Goal: Task Accomplishment & Management: Use online tool/utility

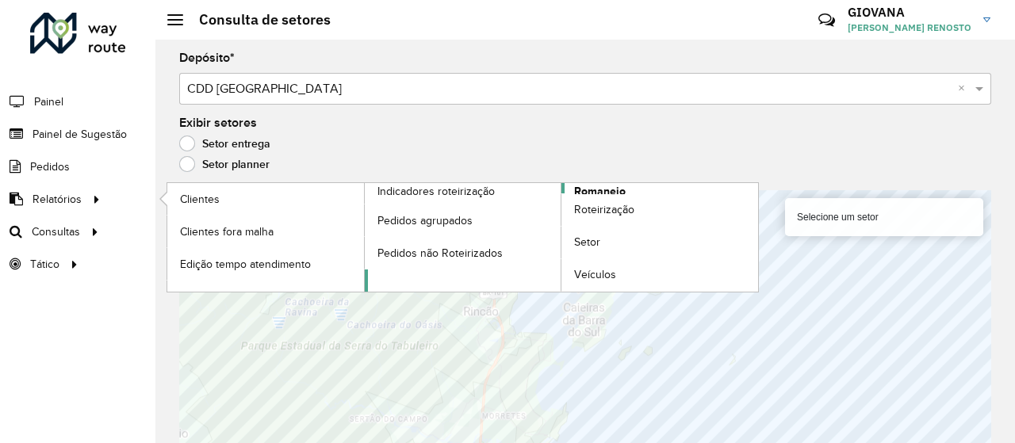
click at [591, 189] on span "Romaneio" at bounding box center [600, 191] width 52 height 17
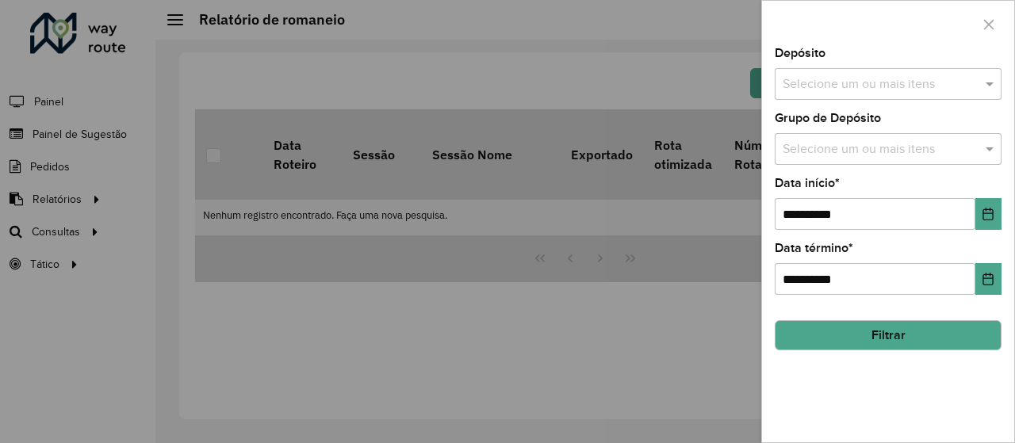
drag, startPoint x: 539, startPoint y: 283, endPoint x: 652, endPoint y: 209, distance: 134.6
click at [539, 283] on div at bounding box center [507, 221] width 1015 height 443
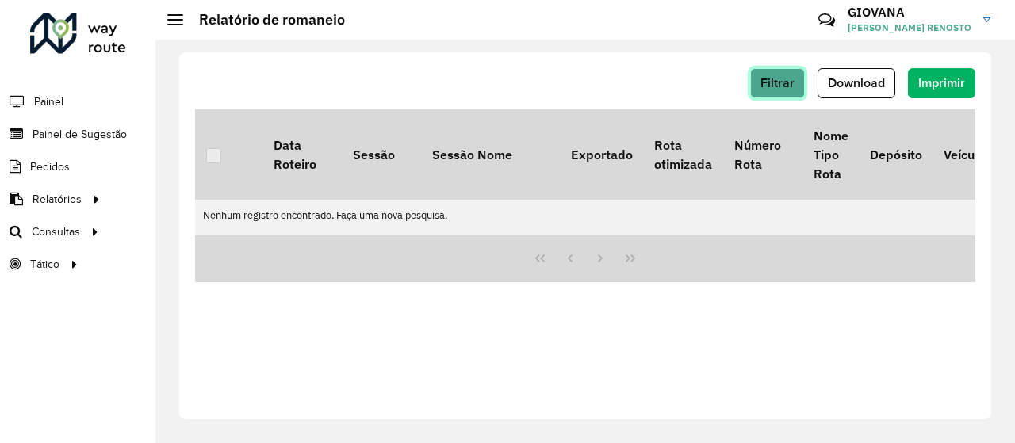
click at [782, 86] on span "Filtrar" at bounding box center [777, 82] width 34 height 13
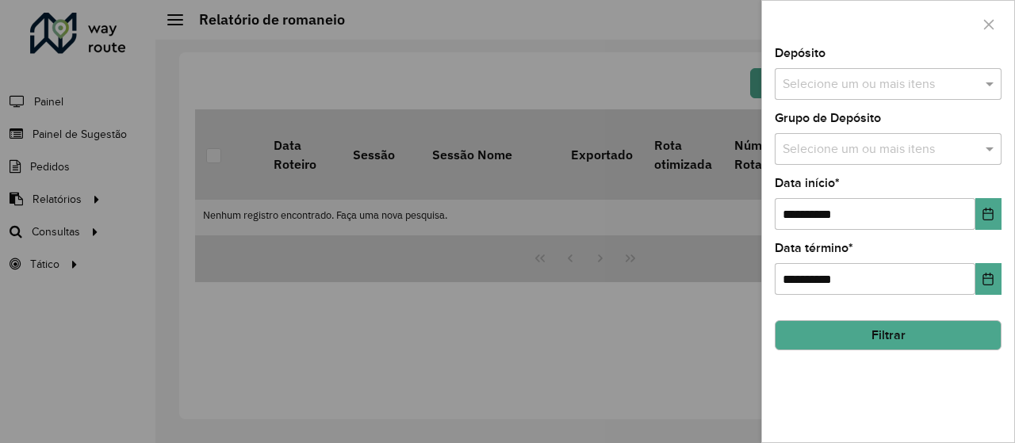
click at [896, 95] on div "Selecione um ou mais itens" at bounding box center [888, 84] width 227 height 32
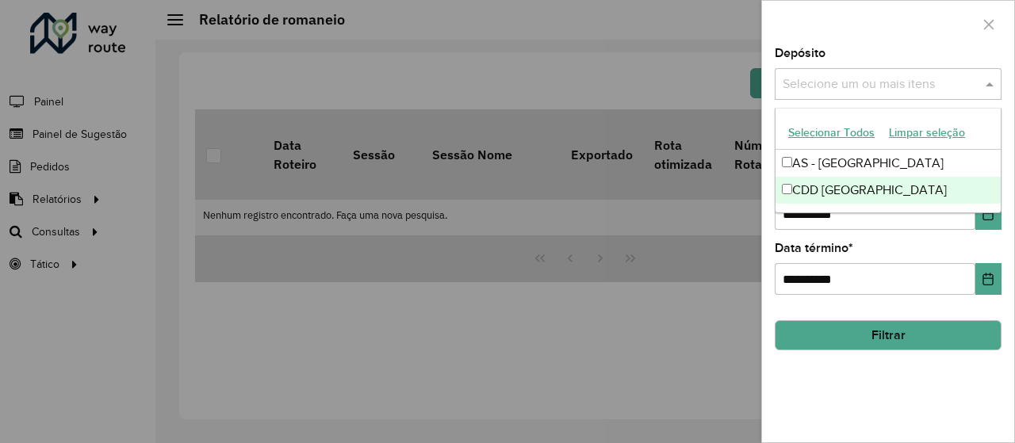
click at [835, 193] on div "CDD [GEOGRAPHIC_DATA]" at bounding box center [887, 190] width 225 height 27
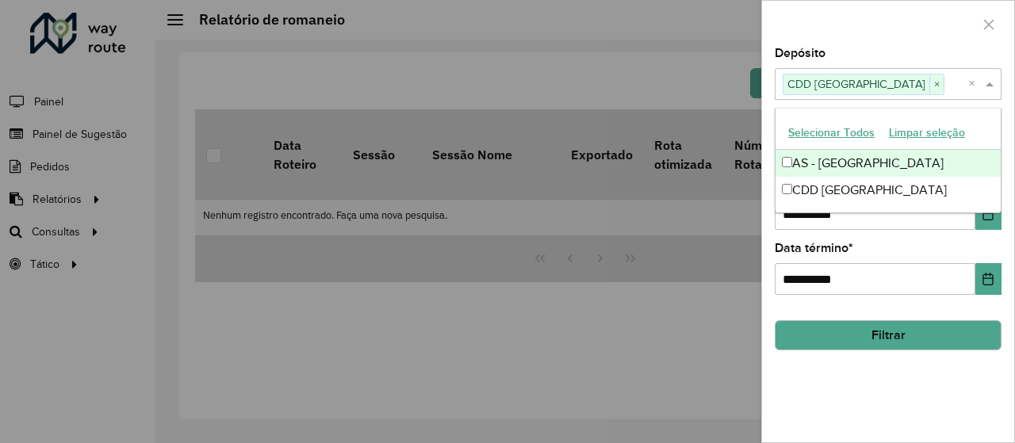
click at [833, 133] on button "Selecionar Todos" at bounding box center [831, 132] width 101 height 25
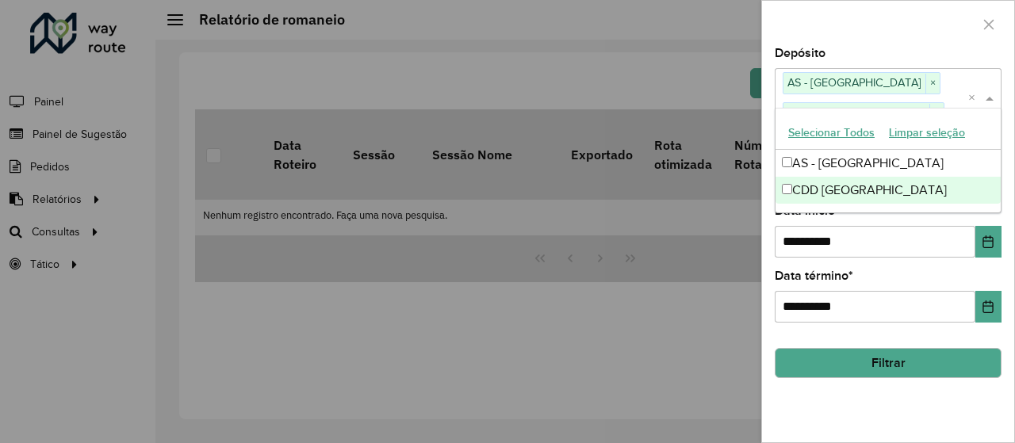
click at [870, 332] on div "**********" at bounding box center [888, 245] width 252 height 395
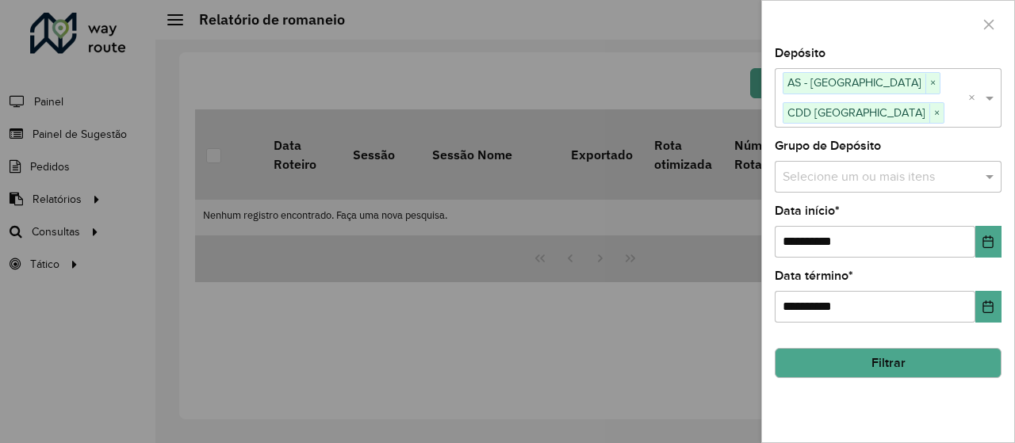
click at [871, 362] on button "Filtrar" at bounding box center [888, 363] width 227 height 30
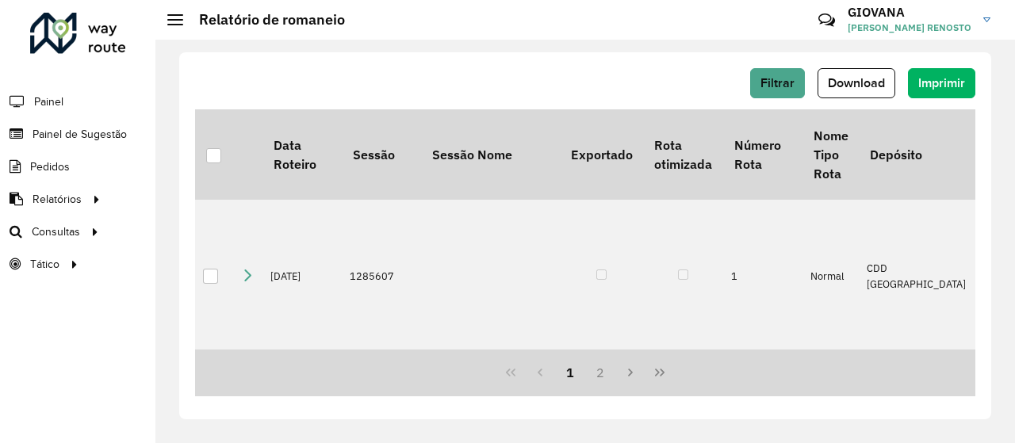
click at [857, 98] on div "Filtrar Download Imprimir" at bounding box center [585, 88] width 780 height 41
click at [866, 84] on span "Download" at bounding box center [856, 82] width 57 height 13
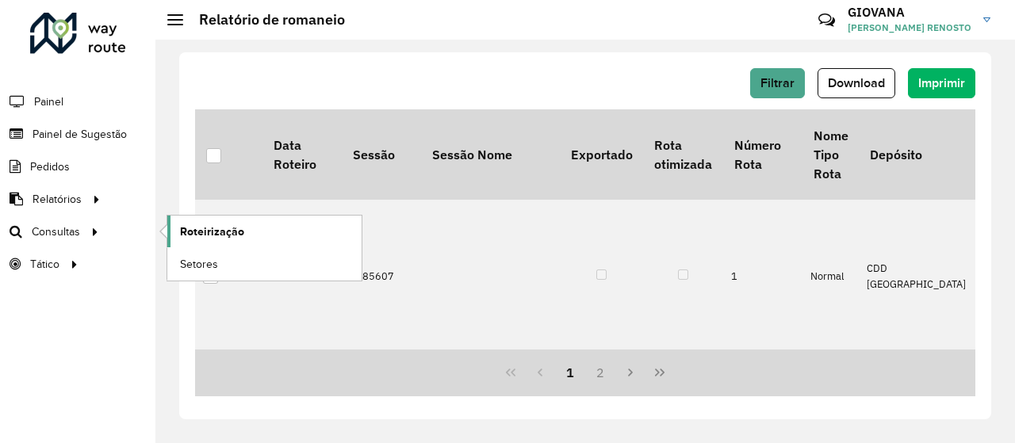
click at [185, 230] on span "Roteirização" at bounding box center [212, 232] width 64 height 17
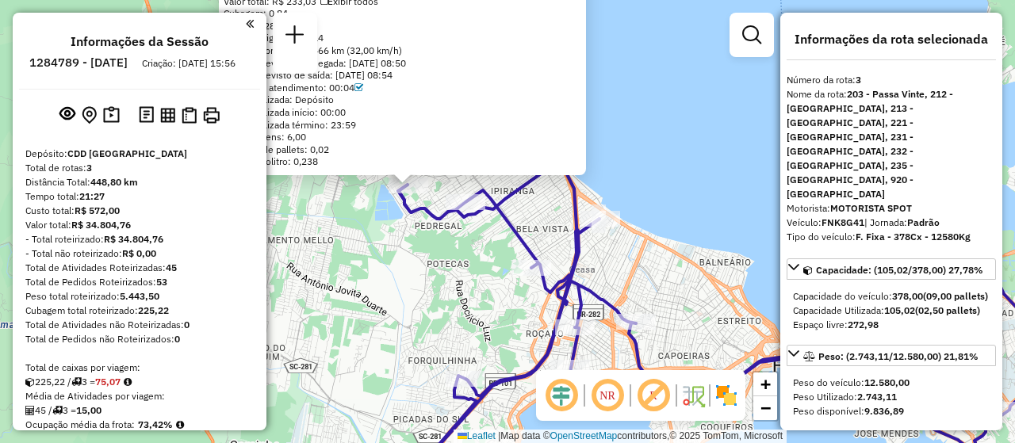
click at [692, 162] on div "05035589 - 50.386.513 [PERSON_NAME] Tipo de cliente: 5 - Noturna (N) Endereço: …" at bounding box center [507, 221] width 1015 height 443
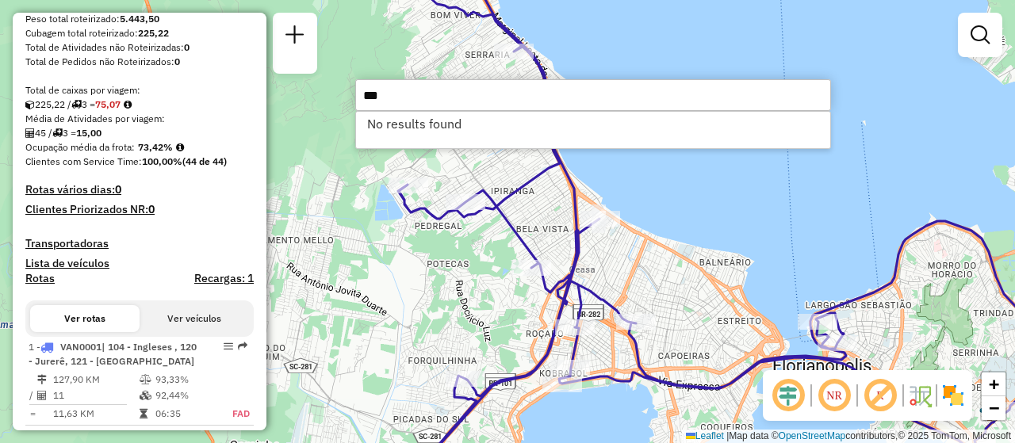
type input "***"
click at [694, 215] on div "Janela de atendimento Grade de atendimento Capacidade Transportadoras Veículos …" at bounding box center [507, 221] width 1015 height 443
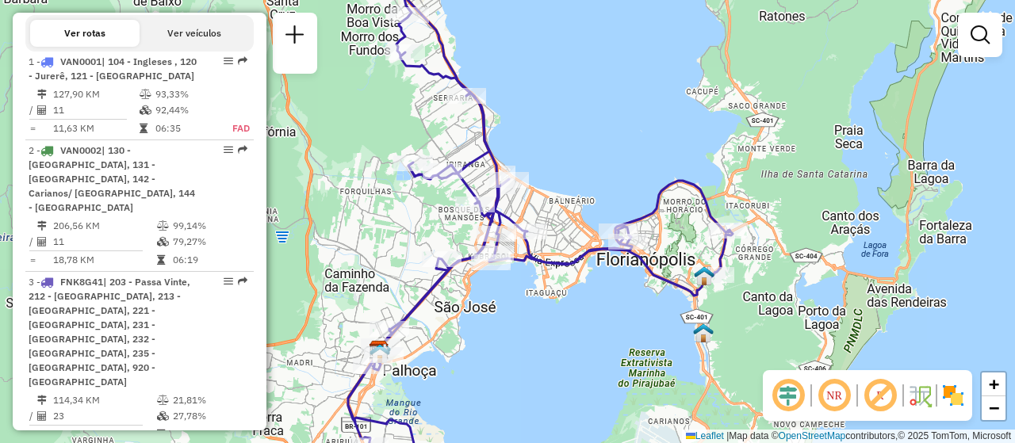
scroll to position [563, 0]
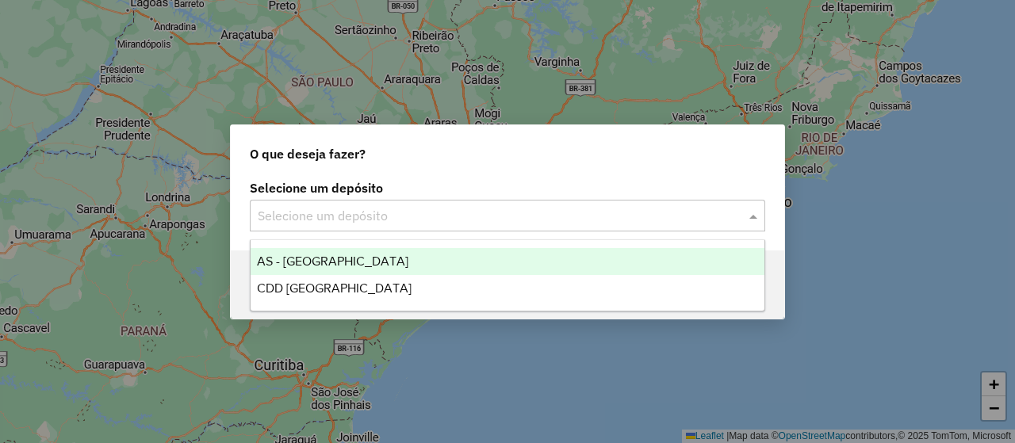
click at [496, 217] on input "text" at bounding box center [492, 216] width 468 height 19
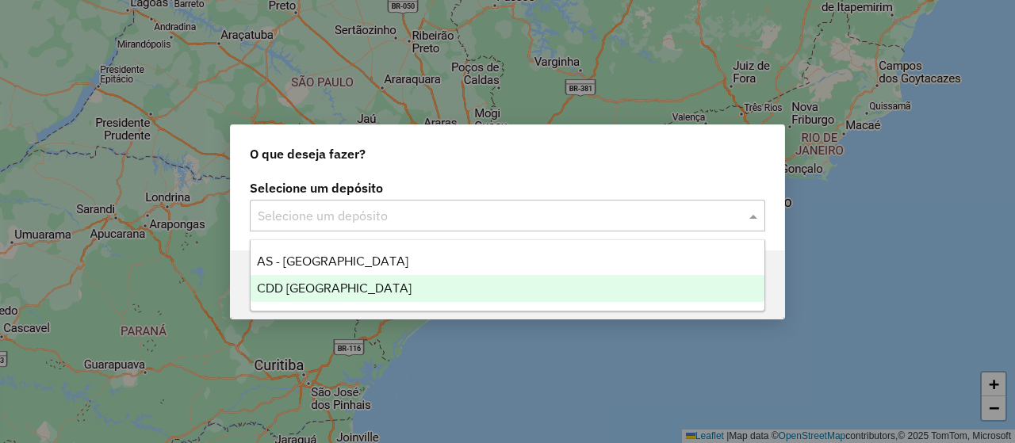
click at [331, 286] on span "CDD [GEOGRAPHIC_DATA]" at bounding box center [334, 287] width 155 height 13
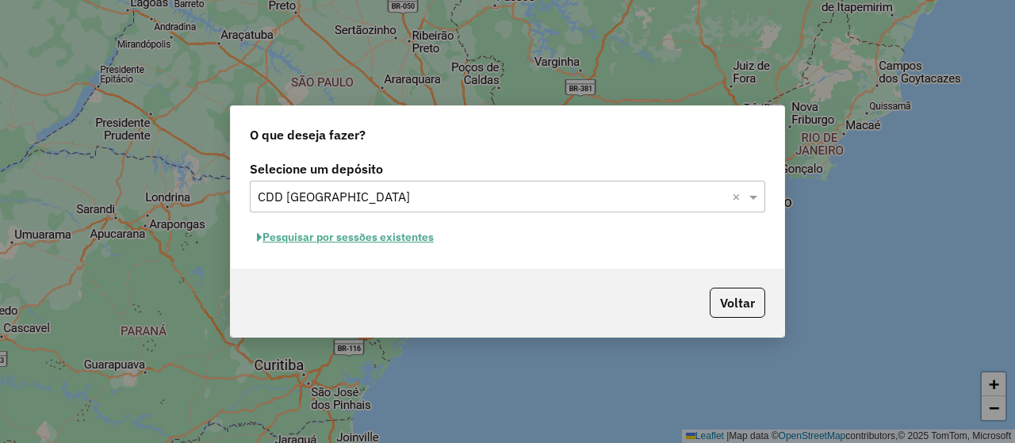
click at [403, 241] on button "Pesquisar por sessões existentes" at bounding box center [345, 237] width 191 height 25
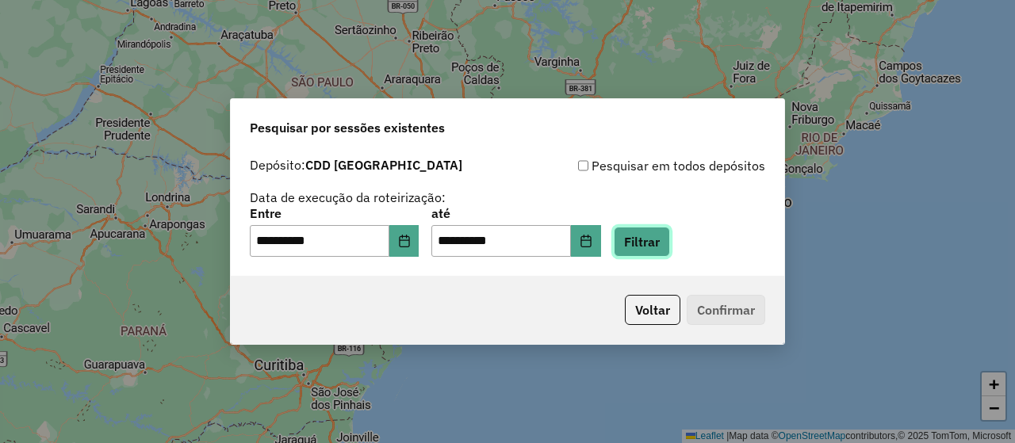
click at [655, 239] on button "Filtrar" at bounding box center [642, 242] width 56 height 30
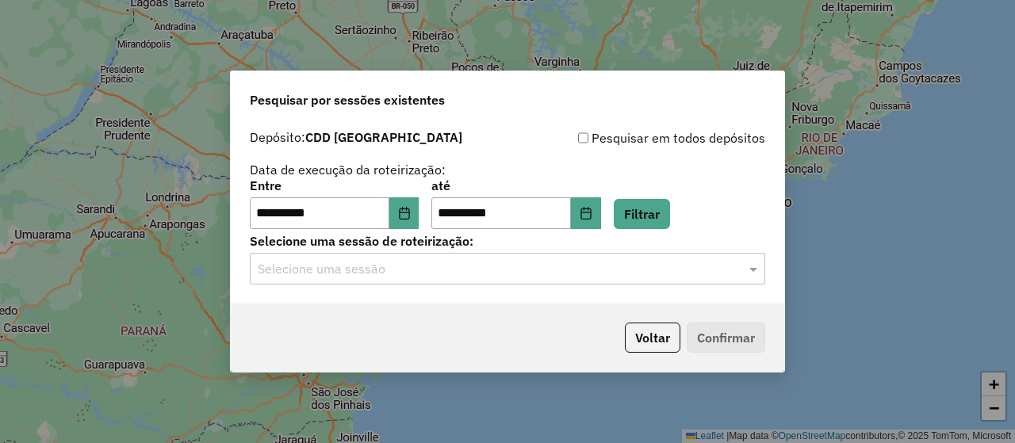
click at [541, 278] on div "Selecione uma sessão" at bounding box center [507, 269] width 515 height 32
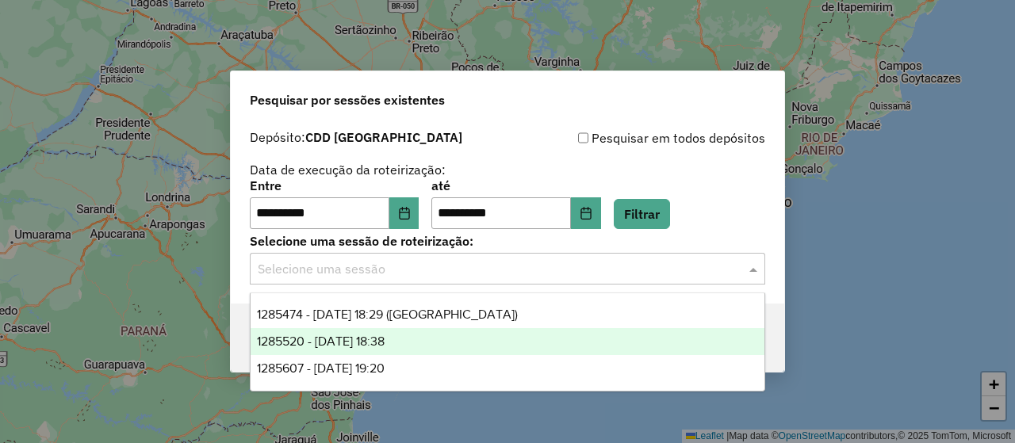
click at [445, 350] on div "1285520 - 30/09/2025 18:38" at bounding box center [508, 341] width 514 height 27
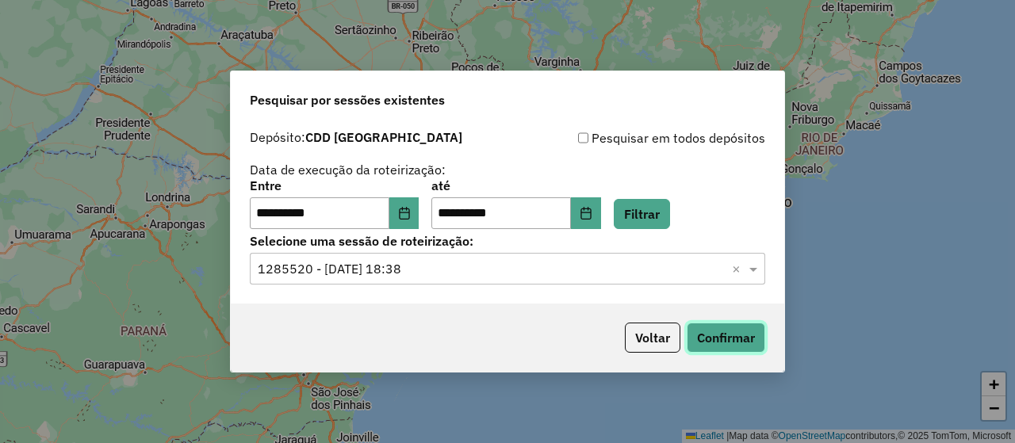
click at [725, 335] on button "Confirmar" at bounding box center [726, 338] width 78 height 30
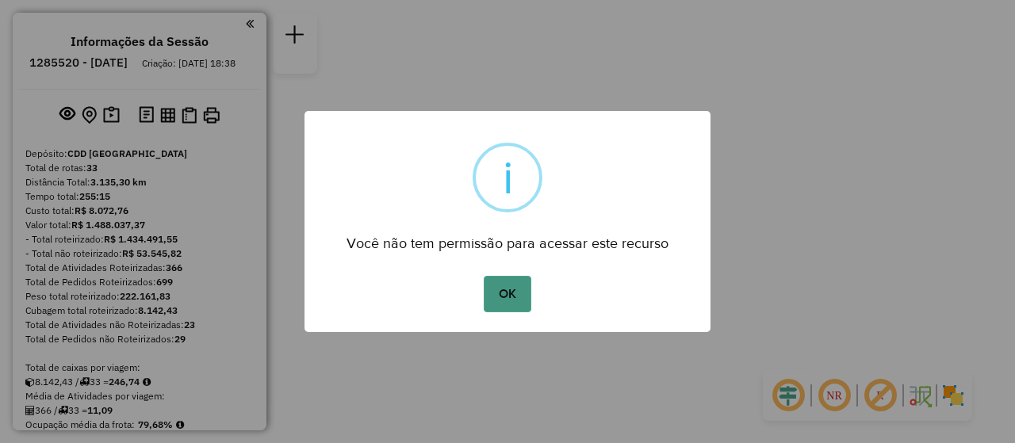
click at [511, 285] on button "OK" at bounding box center [507, 294] width 47 height 36
